Goal: Use online tool/utility: Utilize a website feature to perform a specific function

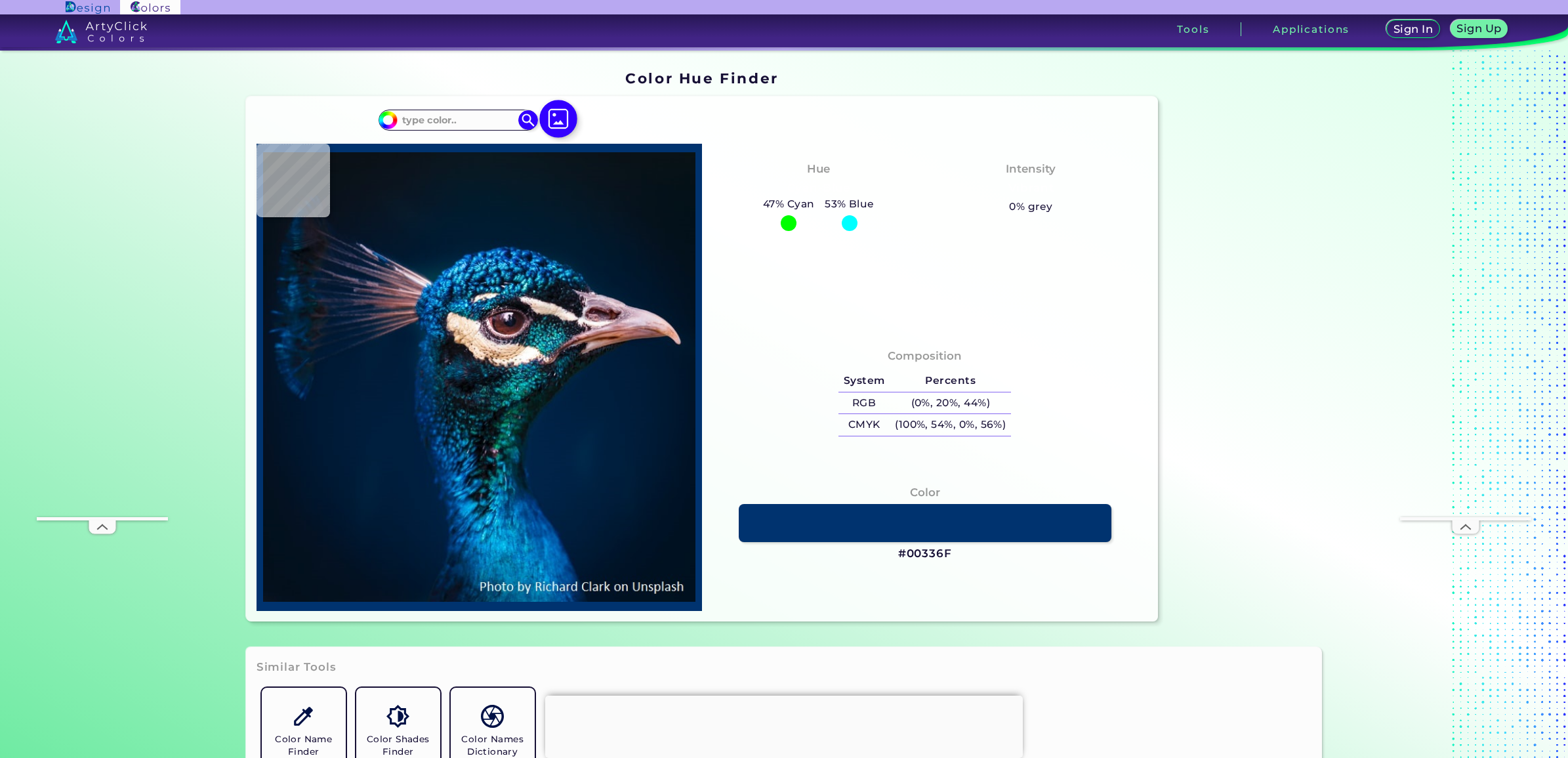
click at [566, 127] on img at bounding box center [559, 119] width 38 height 38
click at [0, 0] on input "file" at bounding box center [0, 0] width 0 height 0
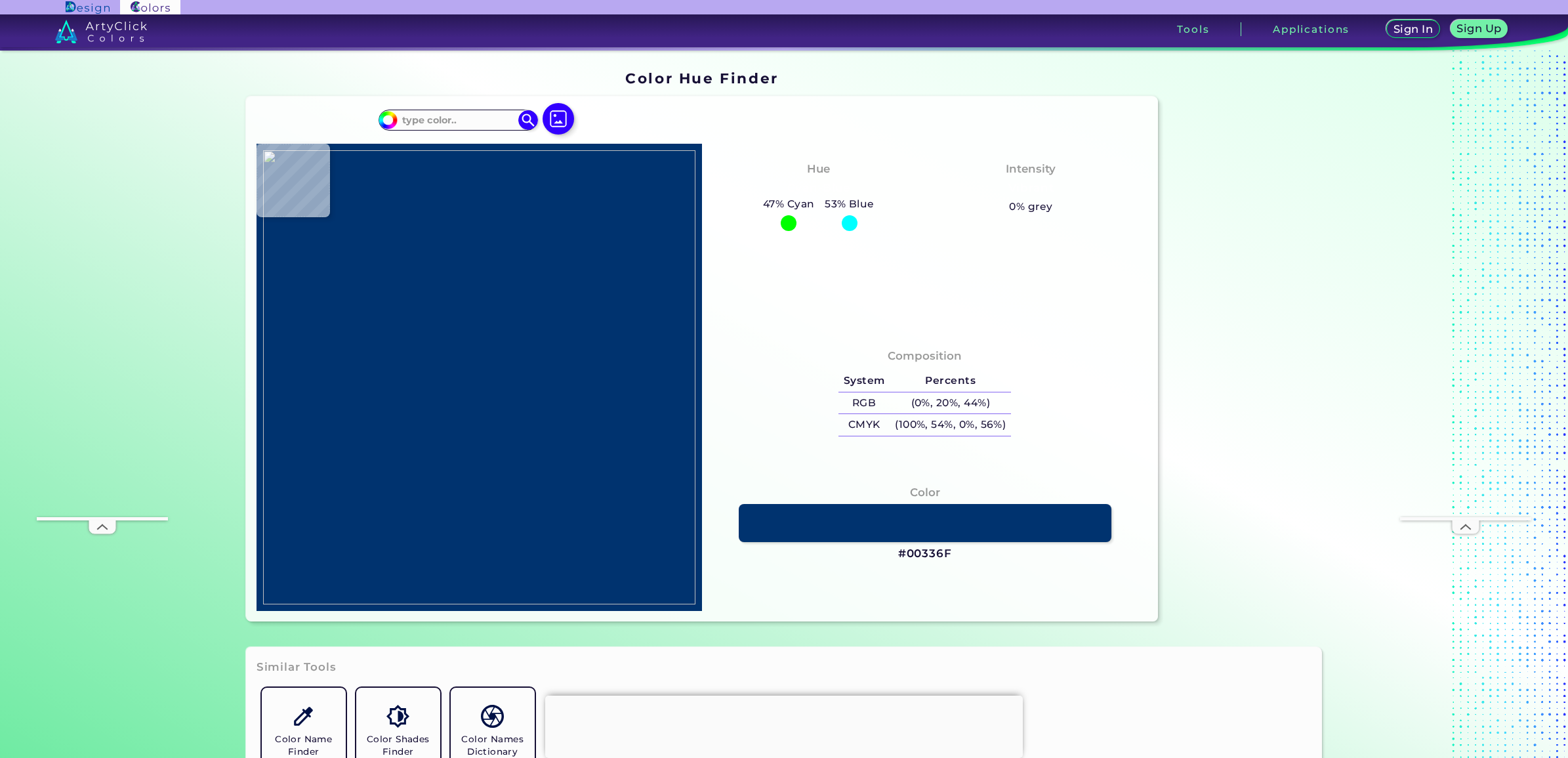
type input "#082131"
type input "#66b5ba"
type input "#66B5BA"
type input "#082131"
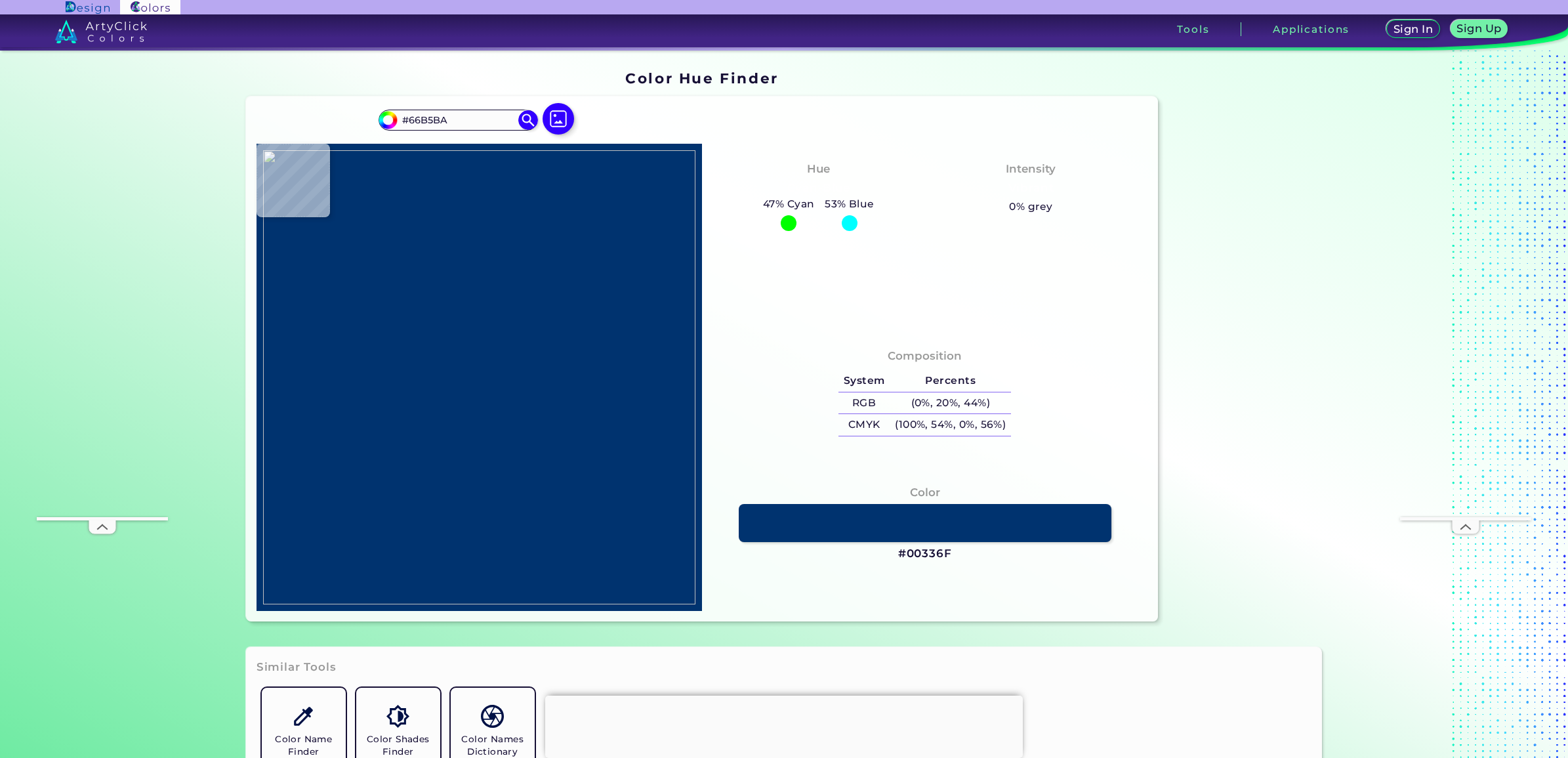
type input "#082131"
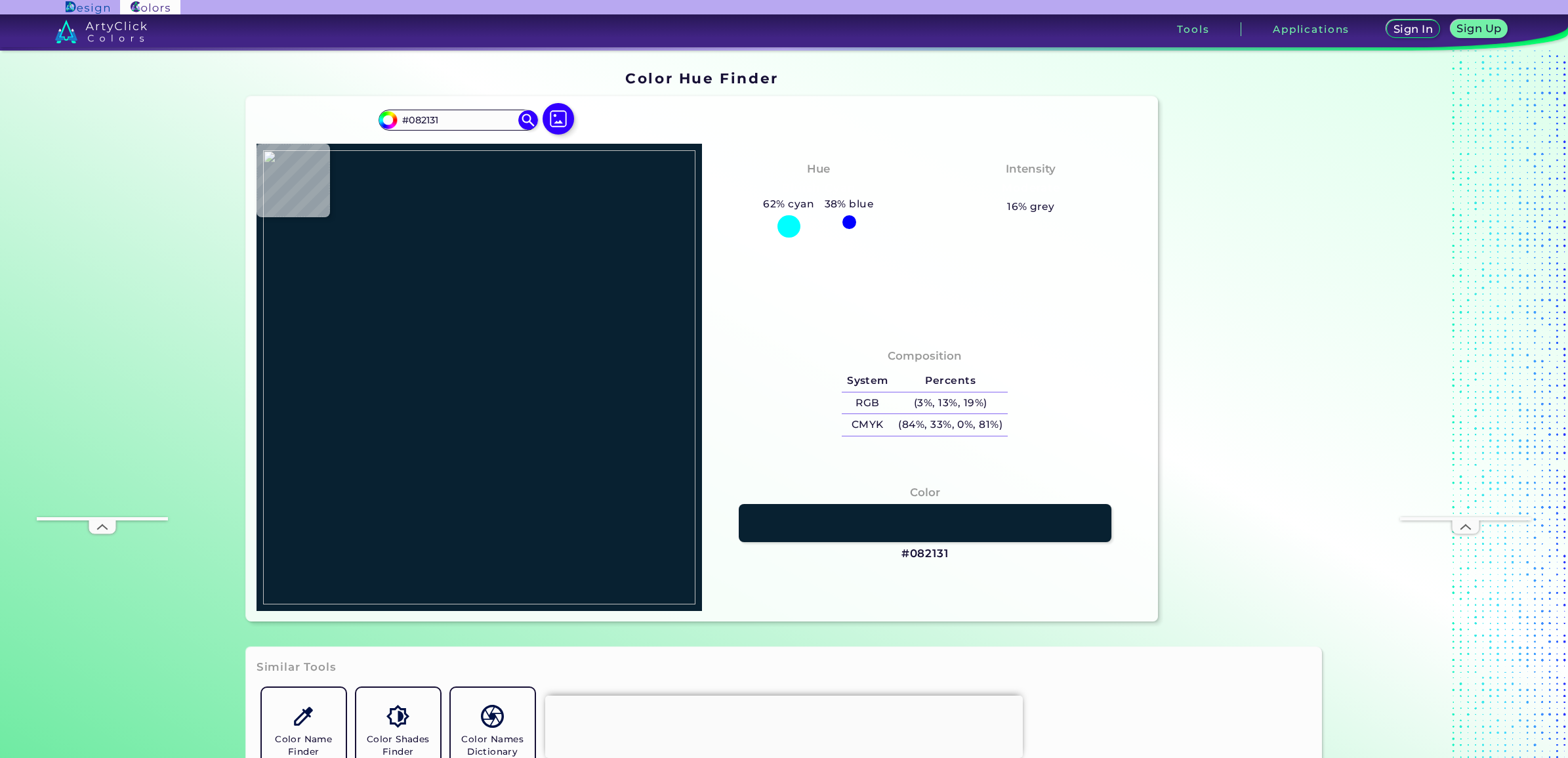
type input "#000000"
type input "#082131"
click at [643, 310] on img at bounding box center [479, 377] width 432 height 454
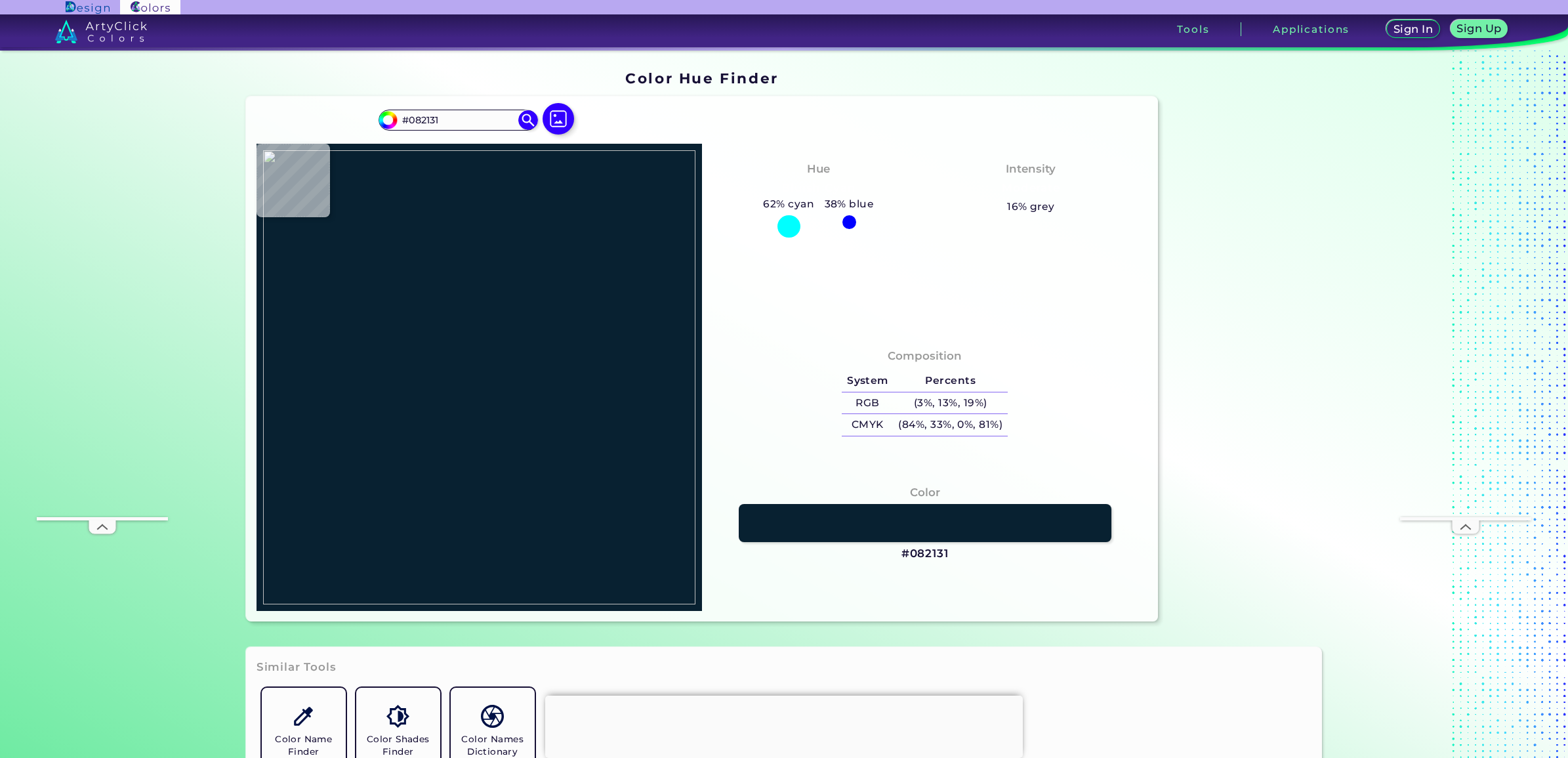
click at [902, 555] on h3 "#082131" at bounding box center [925, 553] width 48 height 16
click at [937, 556] on h3 "#082131" at bounding box center [925, 553] width 48 height 16
click at [935, 556] on h3 "#082131" at bounding box center [925, 553] width 48 height 16
click at [937, 553] on h3 "#082131" at bounding box center [925, 553] width 48 height 16
